Goal: Task Accomplishment & Management: Complete application form

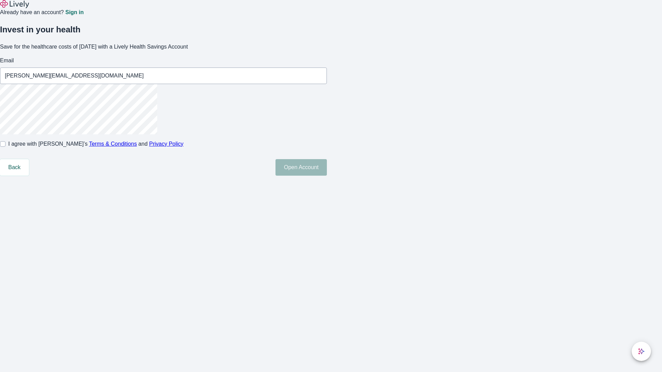
click at [6, 147] on input "I agree with Lively’s Terms & Conditions and Privacy Policy" at bounding box center [3, 144] width 6 height 6
checkbox input "true"
click at [327, 176] on button "Open Account" at bounding box center [301, 167] width 51 height 17
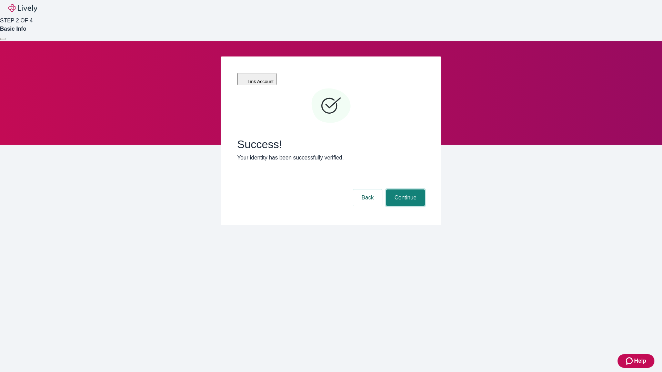
click at [405, 190] on button "Continue" at bounding box center [405, 198] width 39 height 17
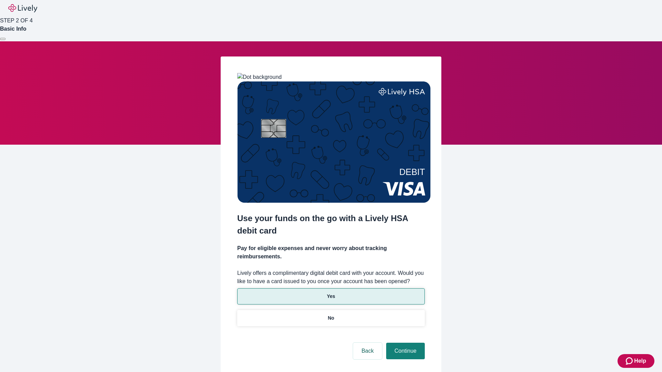
click at [331, 293] on p "Yes" at bounding box center [331, 296] width 8 height 7
click at [405, 343] on button "Continue" at bounding box center [405, 351] width 39 height 17
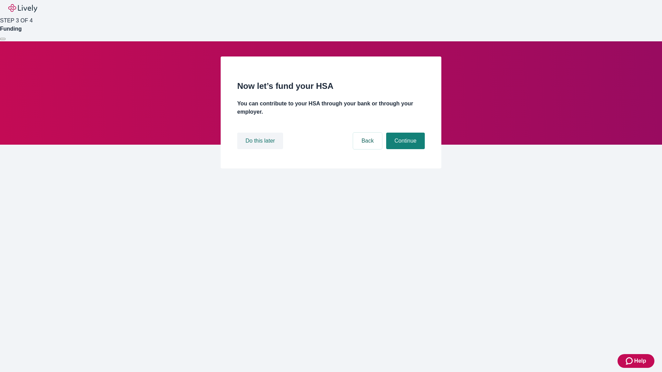
click at [261, 149] on button "Do this later" at bounding box center [260, 141] width 46 height 17
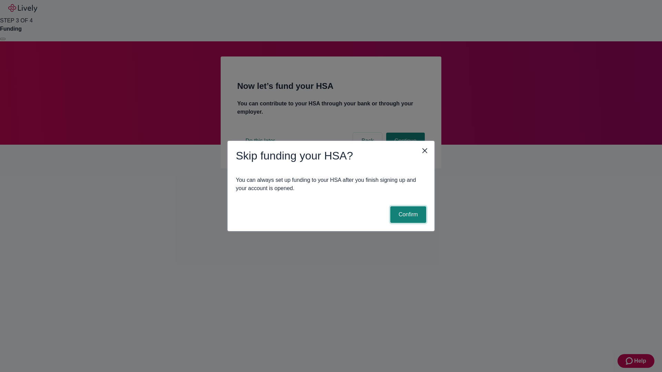
click at [407, 215] on button "Confirm" at bounding box center [408, 215] width 36 height 17
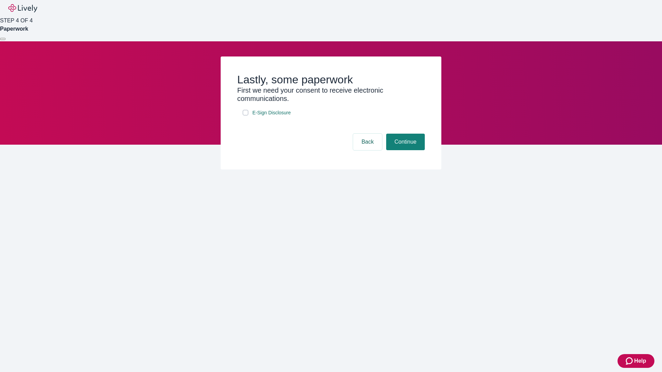
click at [246, 116] on input "E-Sign Disclosure" at bounding box center [246, 113] width 6 height 6
checkbox input "true"
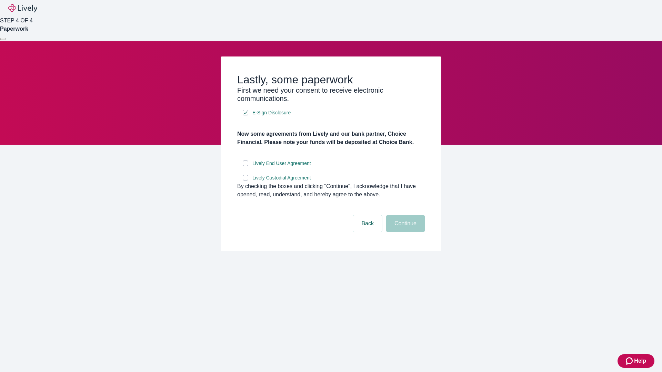
click at [246, 166] on input "Lively End User Agreement" at bounding box center [246, 164] width 6 height 6
checkbox input "true"
click at [246, 181] on input "Lively Custodial Agreement" at bounding box center [246, 178] width 6 height 6
checkbox input "true"
click at [405, 232] on button "Continue" at bounding box center [405, 224] width 39 height 17
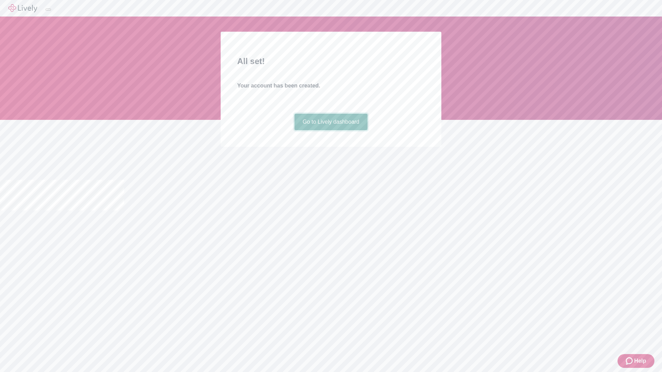
click at [331, 130] on link "Go to Lively dashboard" at bounding box center [331, 122] width 73 height 17
